Goal: Complete application form

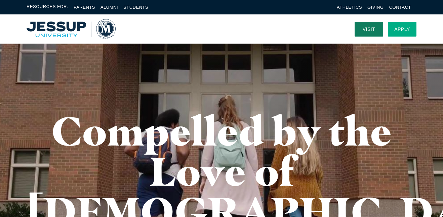
click at [397, 29] on link "Apply" at bounding box center [401, 29] width 29 height 15
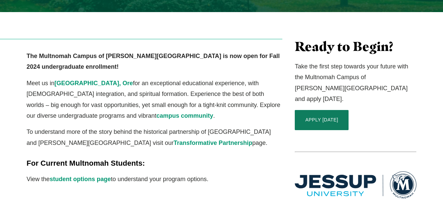
scroll to position [186, 0]
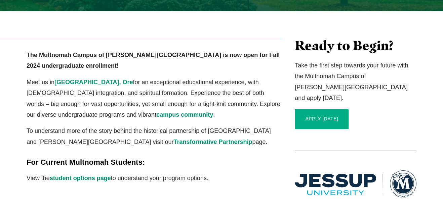
click at [339, 109] on link "APPLY TODAY" at bounding box center [321, 119] width 54 height 20
